Goal: Find specific page/section: Find specific page/section

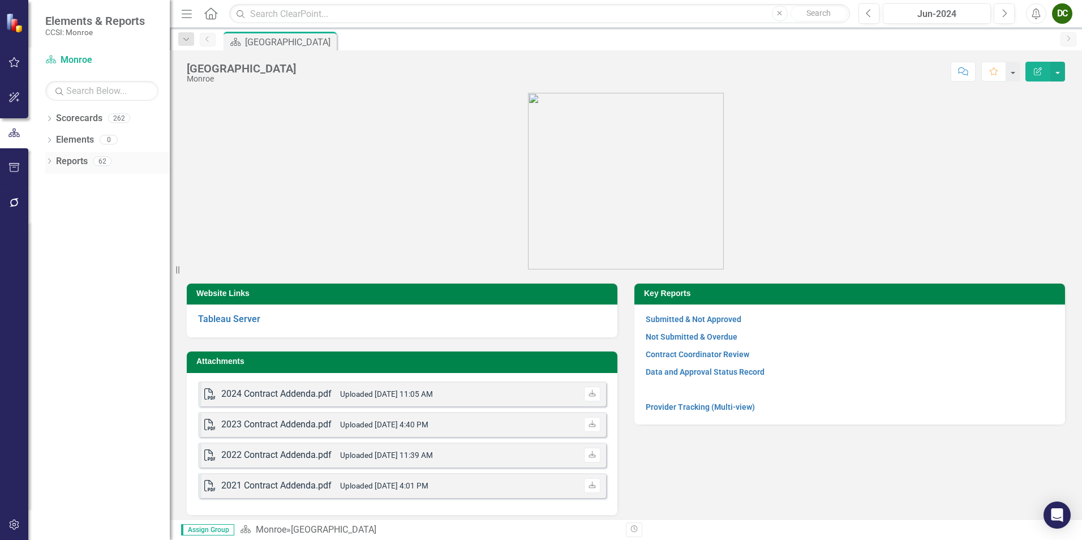
click at [49, 163] on icon at bounding box center [49, 160] width 3 height 5
click at [53, 263] on icon "Dropdown" at bounding box center [54, 265] width 8 height 6
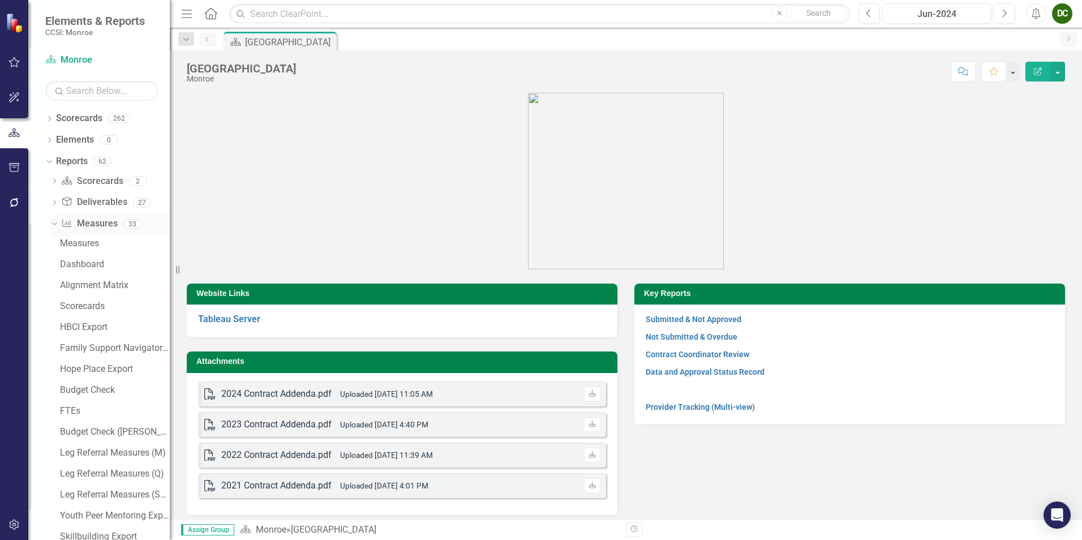
click at [55, 223] on icon "Dropdown" at bounding box center [53, 224] width 6 height 8
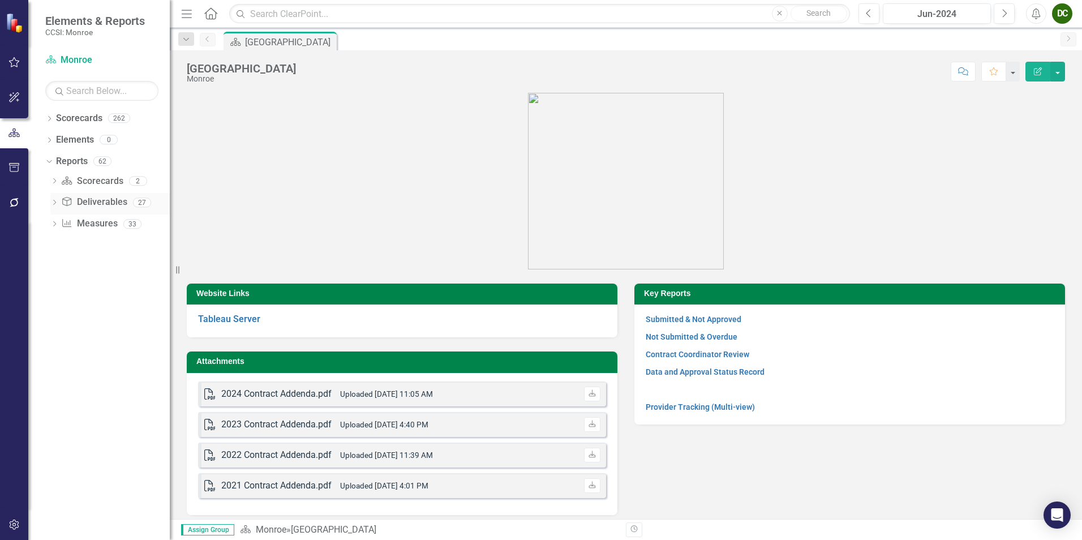
click at [55, 205] on icon "Dropdown" at bounding box center [54, 203] width 8 height 6
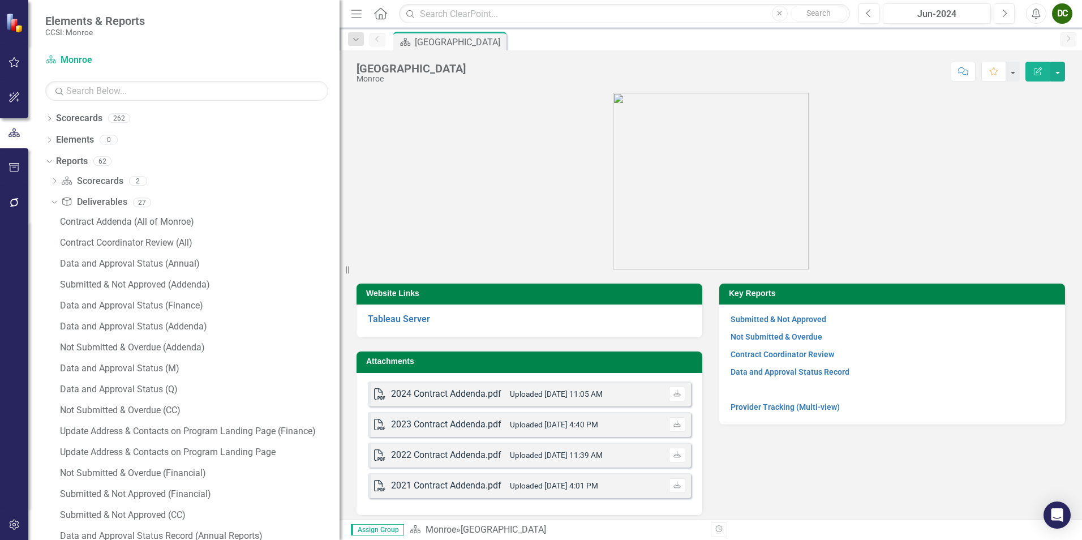
drag, startPoint x: 181, startPoint y: 269, endPoint x: 344, endPoint y: 286, distance: 164.5
click at [344, 286] on div "Resize" at bounding box center [344, 270] width 9 height 540
click at [119, 494] on div "Submitted & Not Approved (Financial)" at bounding box center [200, 494] width 280 height 10
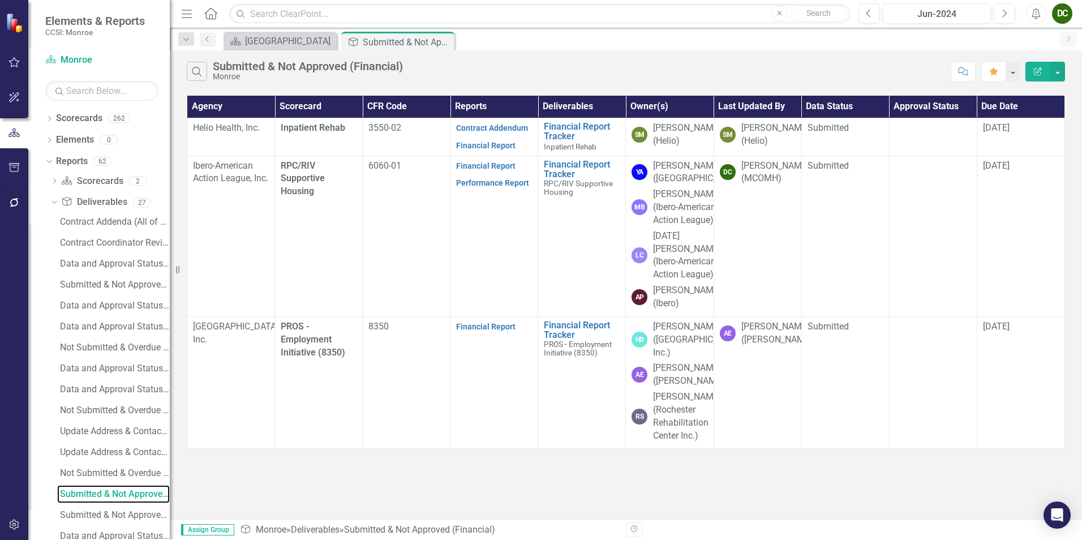
drag, startPoint x: 348, startPoint y: 270, endPoint x: 57, endPoint y: 294, distance: 292.5
click at [57, 294] on div "Elements & Reports CCSI: Monroe Scorecard Monroe Search Dropdown Scorecards 262…" at bounding box center [85, 270] width 170 height 540
click at [944, 13] on div "Jun-2024" at bounding box center [937, 14] width 100 height 14
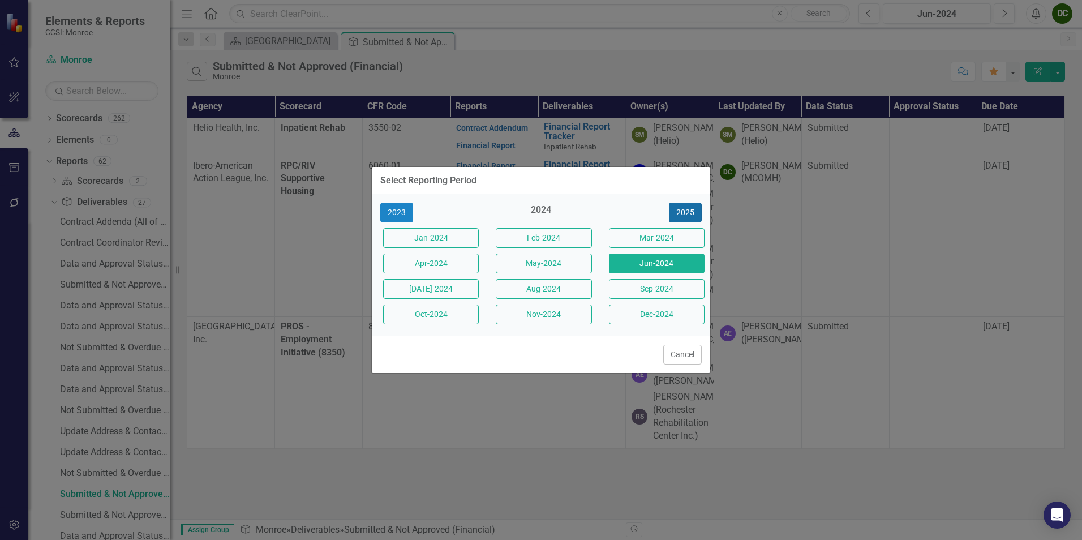
click at [693, 210] on button "2025" at bounding box center [685, 213] width 33 height 20
click at [642, 261] on button "Jun-2025" at bounding box center [657, 264] width 96 height 20
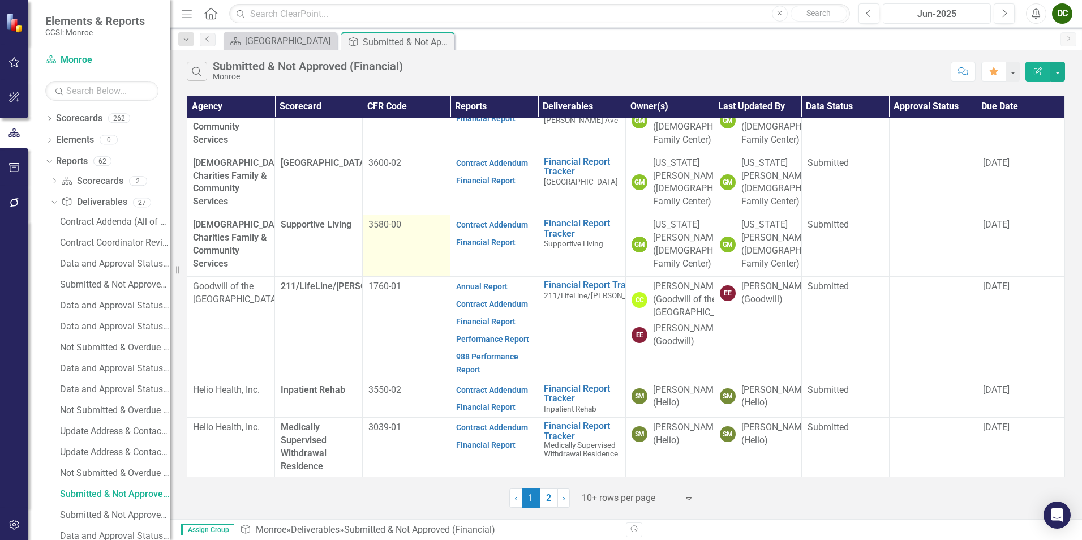
scroll to position [402, 0]
click at [548, 493] on link "2" at bounding box center [549, 497] width 18 height 19
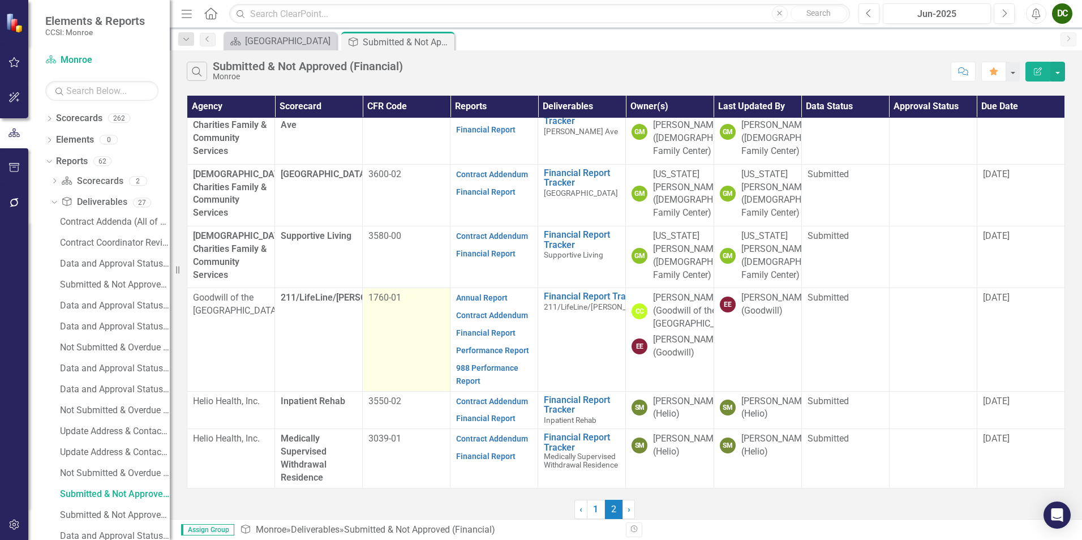
scroll to position [0, 0]
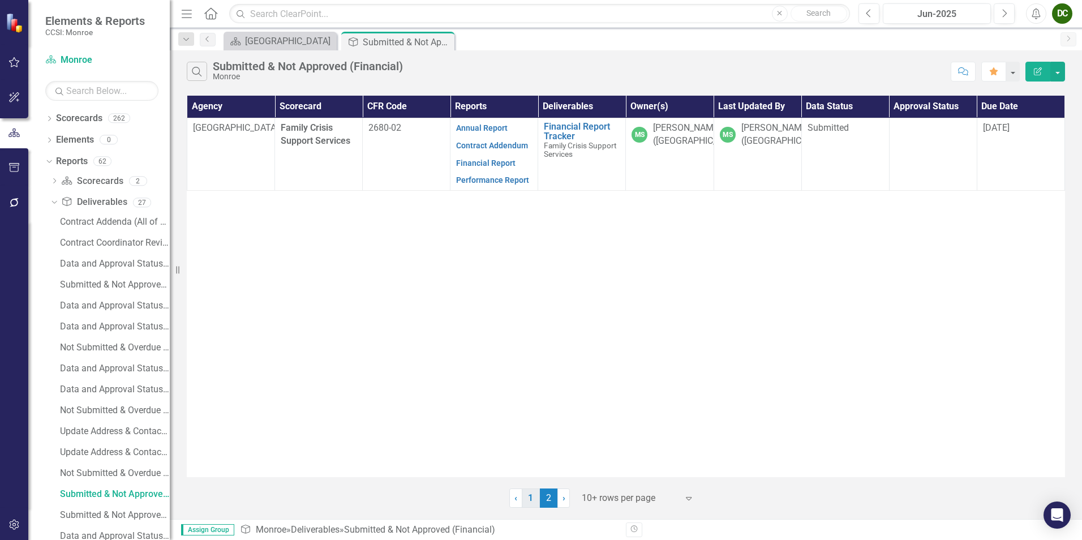
click at [535, 502] on link "1" at bounding box center [531, 497] width 18 height 19
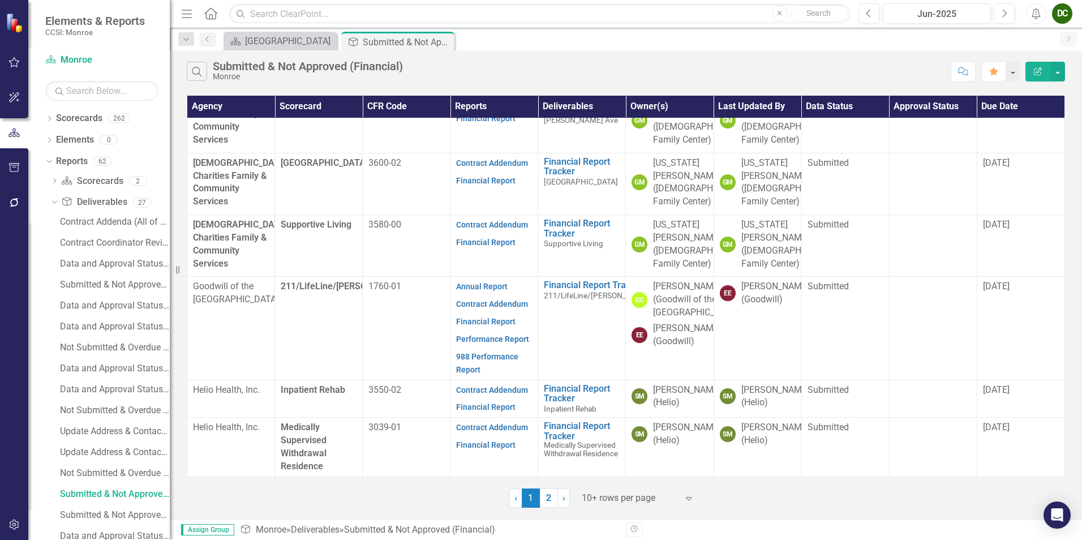
scroll to position [402, 0]
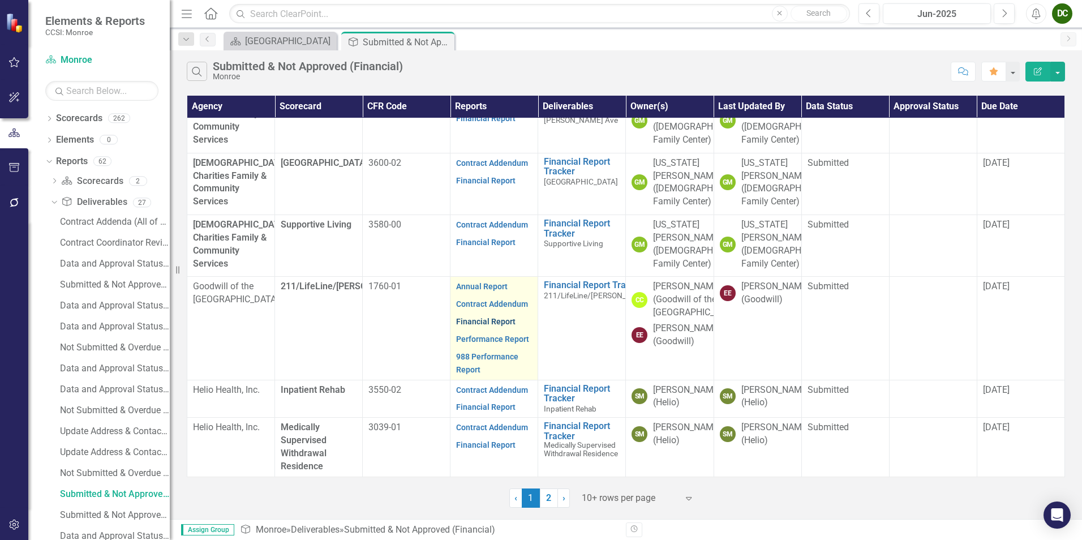
click at [483, 317] on link "Financial Report" at bounding box center [485, 321] width 59 height 9
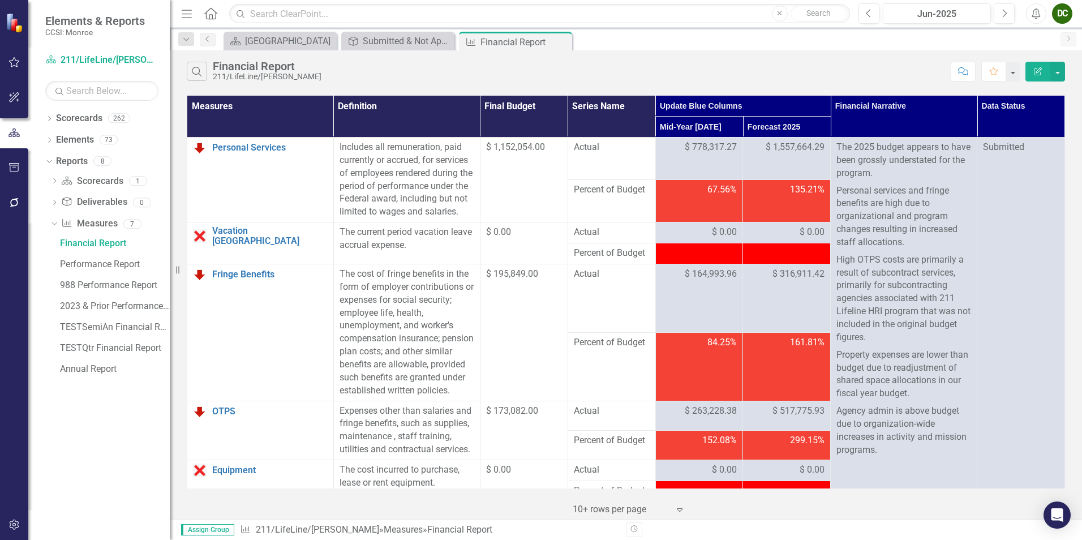
click at [736, 62] on div "Search Financial Report 211/LifeLine/[PERSON_NAME]" at bounding box center [566, 71] width 759 height 19
